Goal: Book appointment/travel/reservation

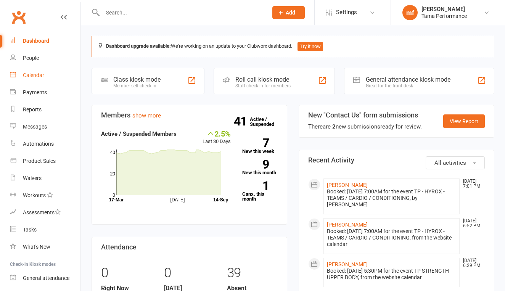
click at [37, 77] on div "Calendar" at bounding box center [33, 75] width 21 height 6
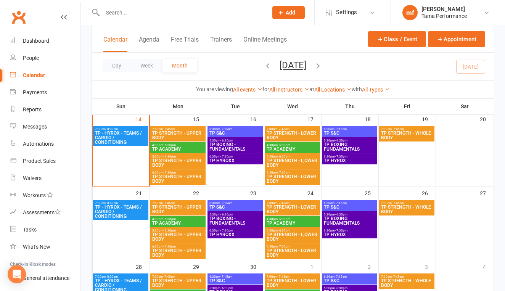
scroll to position [196, 0]
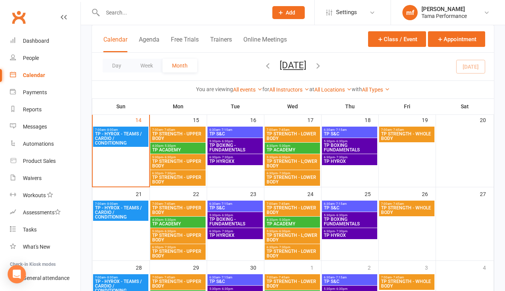
click at [118, 141] on span "TP - HYROX - TEAMS / CARDIO / CONDITIONING" at bounding box center [121, 139] width 52 height 14
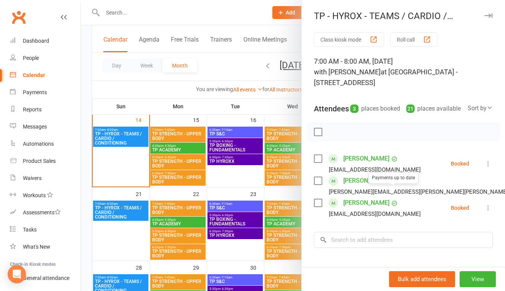
click at [201, 188] on div at bounding box center [293, 145] width 424 height 291
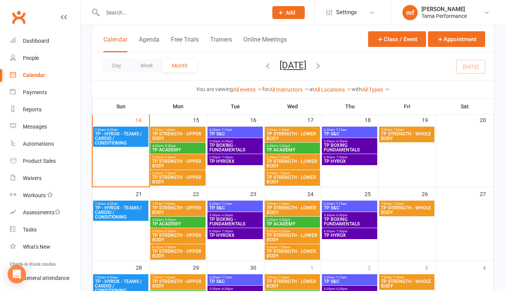
click at [187, 132] on span "TP STRENGTH - UPPER BODY" at bounding box center [178, 136] width 52 height 9
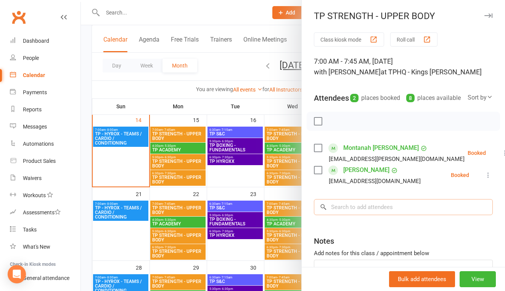
click at [364, 215] on input "search" at bounding box center [403, 207] width 179 height 16
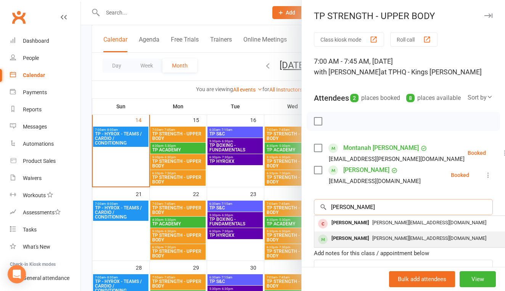
type input "[PERSON_NAME]"
click at [376, 241] on span "[PERSON_NAME][EMAIL_ADDRESS][DOMAIN_NAME]" at bounding box center [429, 238] width 114 height 6
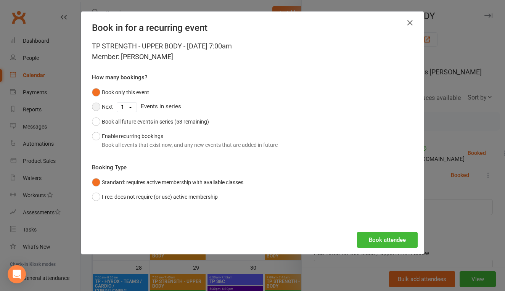
click at [95, 107] on button "Next" at bounding box center [102, 107] width 21 height 14
select select "4"
click at [395, 244] on button "Book attendee" at bounding box center [387, 240] width 61 height 16
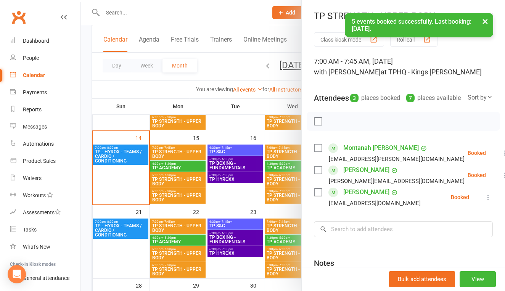
scroll to position [175, 0]
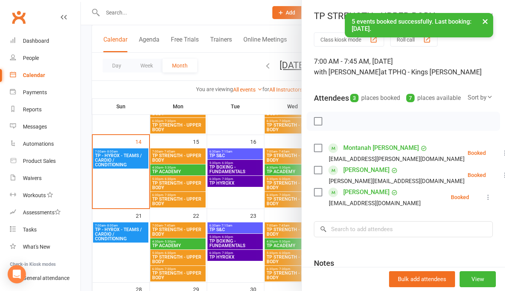
click at [247, 199] on div at bounding box center [293, 145] width 424 height 291
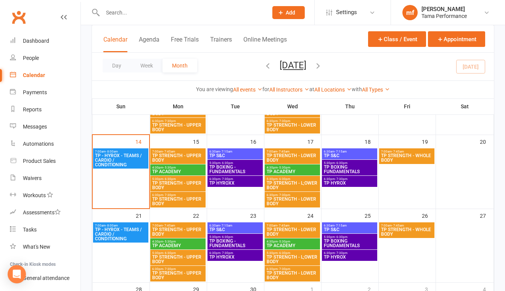
click at [186, 151] on span "7:00am - 7:45am" at bounding box center [178, 151] width 52 height 3
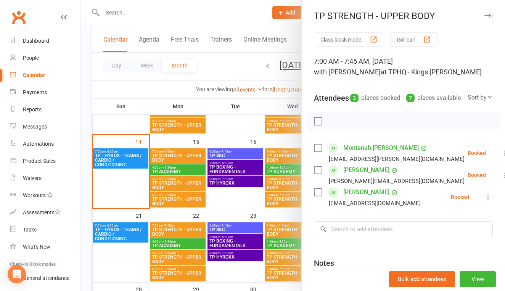
click at [229, 195] on div at bounding box center [293, 145] width 424 height 291
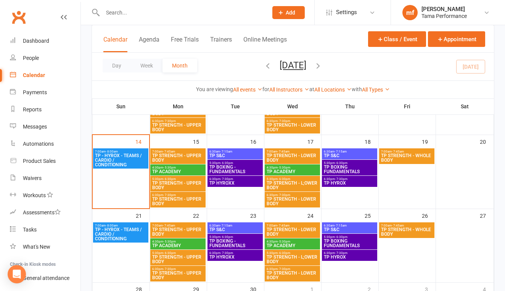
click at [188, 233] on span "TP STRENGTH - UPPER BODY" at bounding box center [178, 231] width 52 height 9
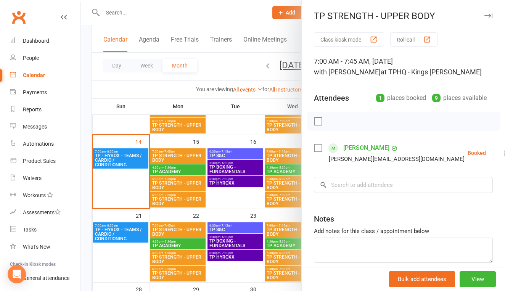
click at [227, 214] on div at bounding box center [293, 145] width 424 height 291
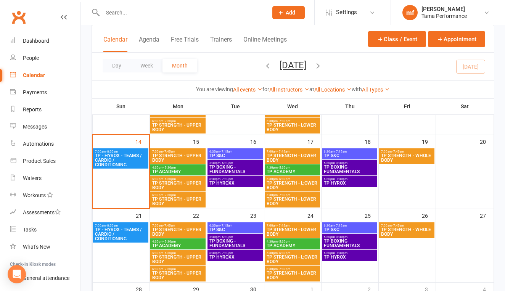
click at [237, 155] on span "TP S&C" at bounding box center [235, 155] width 52 height 5
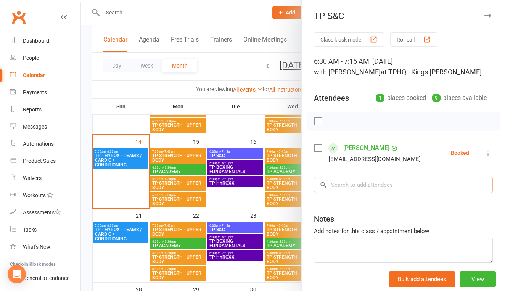
click at [338, 186] on input "search" at bounding box center [403, 185] width 179 height 16
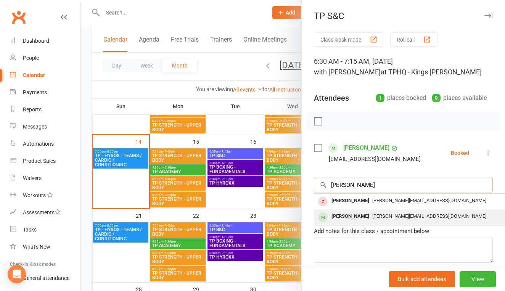
type input "[PERSON_NAME]"
click at [342, 213] on div "[PERSON_NAME]" at bounding box center [350, 216] width 44 height 11
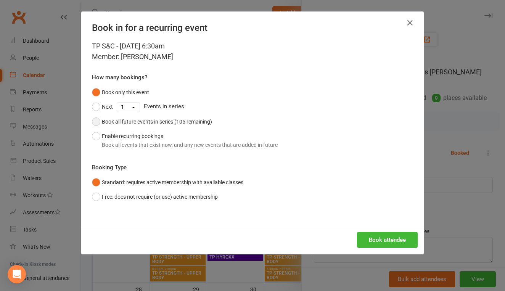
click at [101, 124] on button "Book all future events in series (105 remaining)" at bounding box center [152, 121] width 120 height 14
click at [99, 106] on button "Next" at bounding box center [102, 107] width 21 height 14
select select "4"
click at [407, 239] on button "Book attendee" at bounding box center [387, 240] width 61 height 16
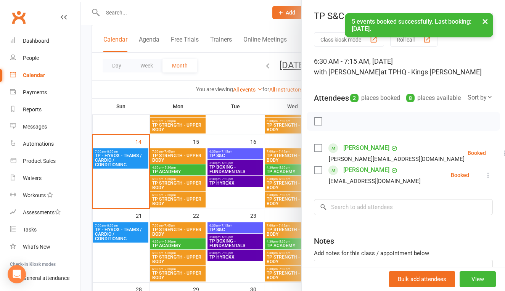
click at [277, 180] on div at bounding box center [293, 145] width 424 height 291
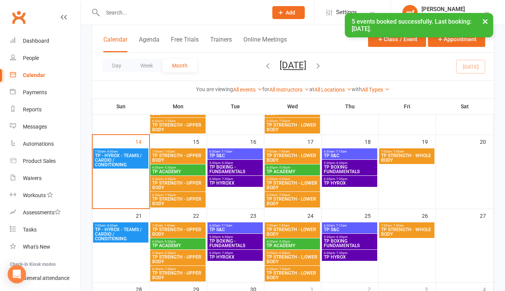
click at [291, 163] on div "7:00am - 7:45am TP STRENGTH - LOWER BODY" at bounding box center [292, 156] width 55 height 16
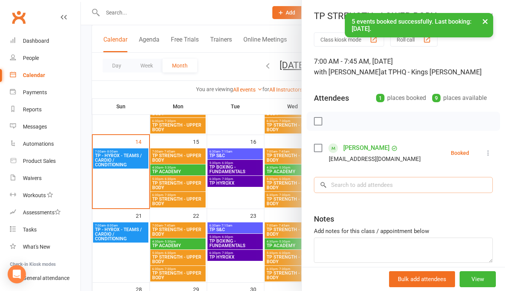
click at [363, 180] on input "search" at bounding box center [403, 185] width 179 height 16
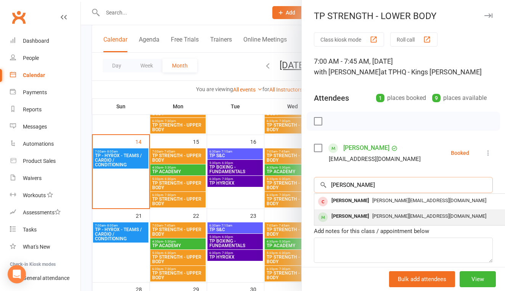
type input "[PERSON_NAME]"
click at [351, 212] on div "[PERSON_NAME]" at bounding box center [350, 216] width 44 height 11
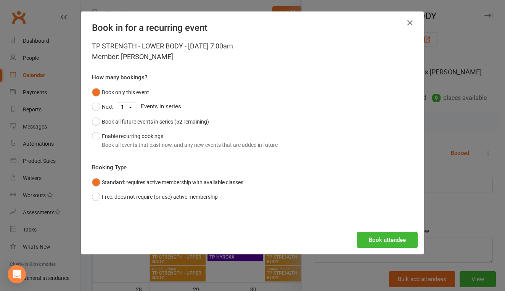
select select "4"
click at [95, 108] on button "Next" at bounding box center [102, 107] width 21 height 14
click at [370, 242] on button "Book attendee" at bounding box center [387, 240] width 61 height 16
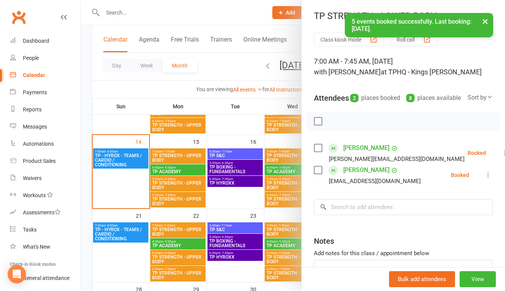
click at [235, 201] on div at bounding box center [293, 145] width 424 height 291
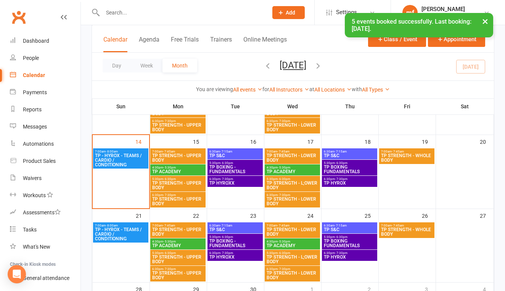
click at [307, 154] on span "TP STRENGTH - LOWER BODY" at bounding box center [292, 157] width 52 height 9
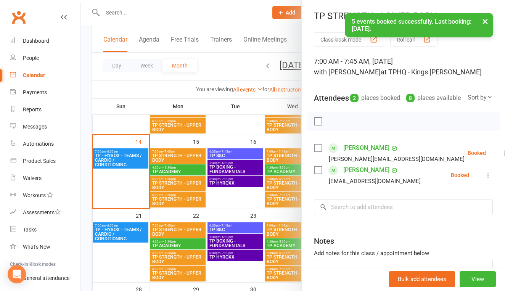
click at [272, 184] on div at bounding box center [293, 145] width 424 height 291
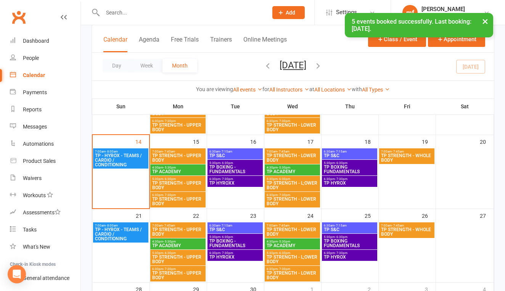
click at [293, 226] on span "7:00am - 7:45am" at bounding box center [292, 225] width 52 height 3
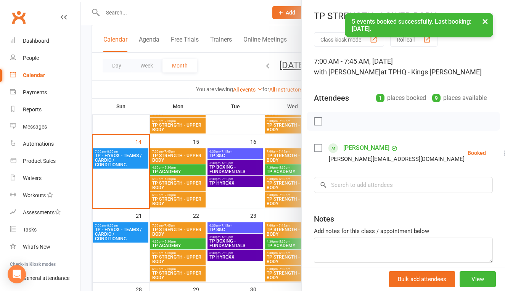
click at [257, 207] on div at bounding box center [293, 145] width 424 height 291
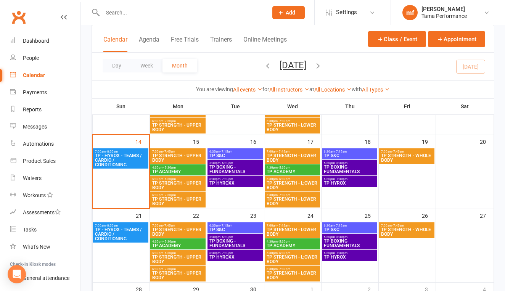
click at [347, 157] on span "TP S&C" at bounding box center [349, 155] width 52 height 5
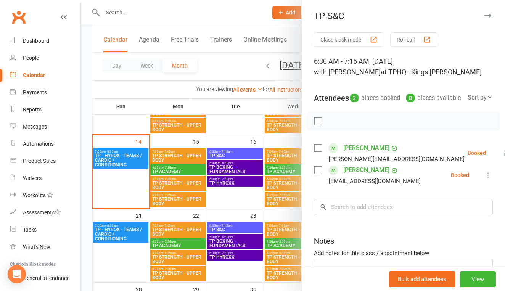
click at [251, 212] on div at bounding box center [293, 145] width 424 height 291
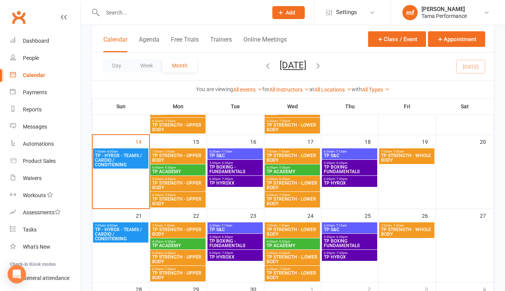
click at [393, 154] on span "TP STRENGTH - WHOLE BODY" at bounding box center [407, 157] width 52 height 9
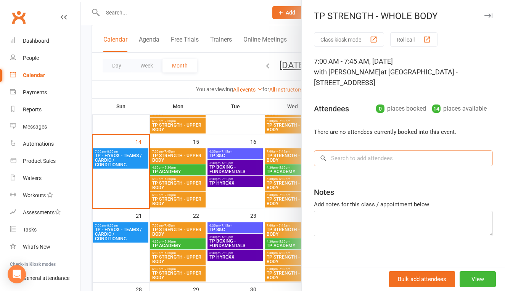
click at [379, 156] on input "search" at bounding box center [403, 158] width 179 height 16
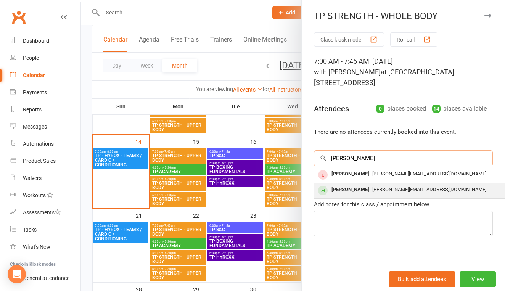
type input "[PERSON_NAME]"
click at [372, 189] on span "[PERSON_NAME][EMAIL_ADDRESS][DOMAIN_NAME]" at bounding box center [429, 189] width 114 height 6
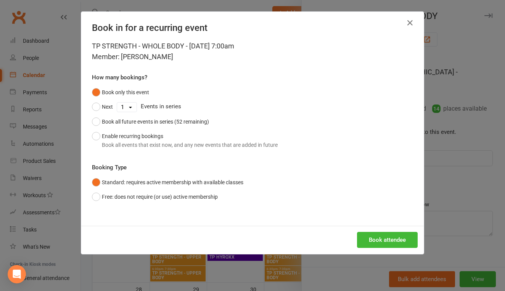
select select "4"
click at [97, 104] on button "Next" at bounding box center [102, 107] width 21 height 14
click at [383, 236] on button "Book attendee" at bounding box center [387, 240] width 61 height 16
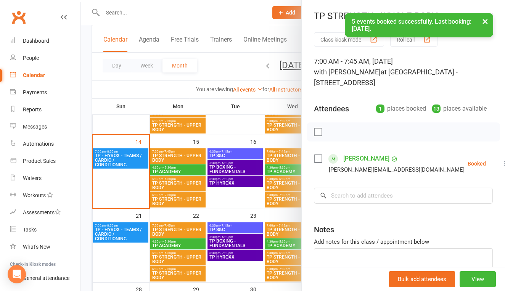
click at [242, 117] on div at bounding box center [293, 145] width 424 height 291
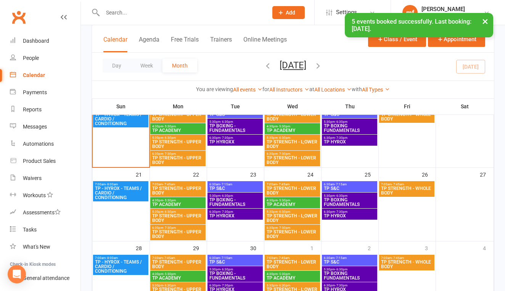
scroll to position [215, 0]
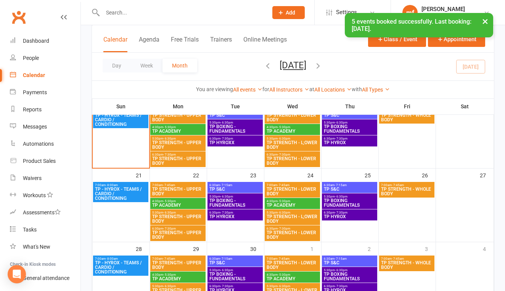
click at [418, 184] on span "7:00am - 7:45am" at bounding box center [407, 184] width 52 height 3
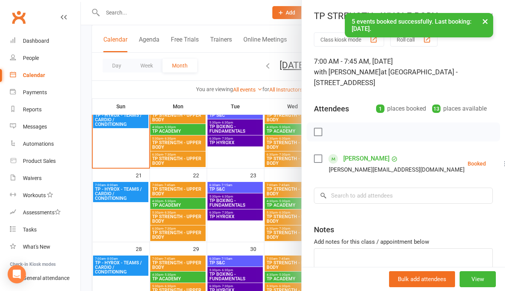
click at [243, 166] on div at bounding box center [293, 145] width 424 height 291
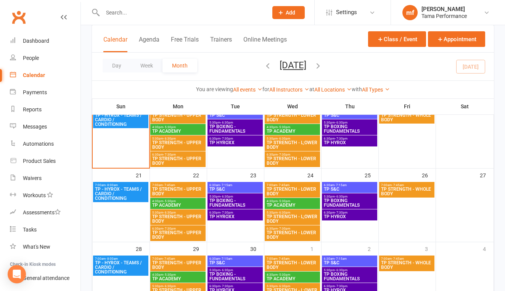
click at [395, 259] on span "- 7:45am" at bounding box center [398, 258] width 12 height 3
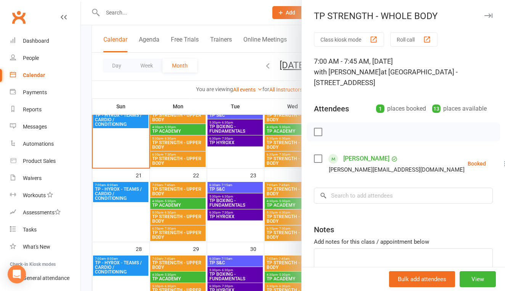
click at [291, 214] on div at bounding box center [293, 145] width 424 height 291
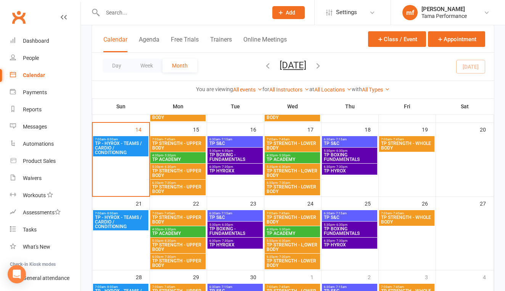
scroll to position [167, 0]
